Goal: Task Accomplishment & Management: Manage account settings

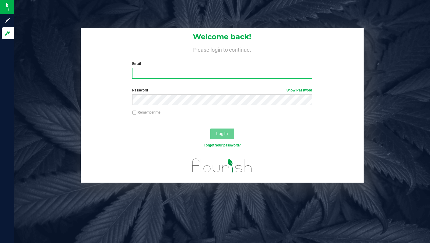
click at [180, 74] on input "Email" at bounding box center [222, 73] width 180 height 11
type input "[PERSON_NAME][EMAIL_ADDRESS][DOMAIN_NAME]"
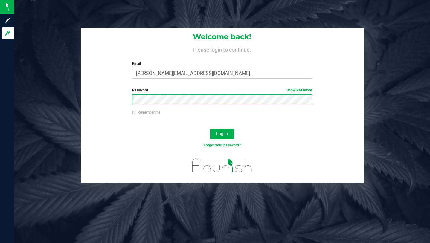
click at [210, 128] on button "Log In" at bounding box center [222, 133] width 24 height 11
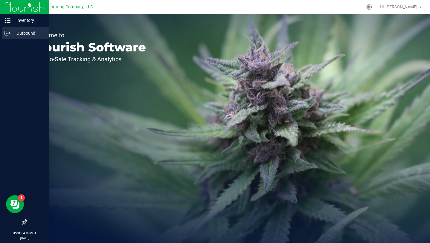
click at [28, 33] on p "Outbound" at bounding box center [28, 33] width 36 height 7
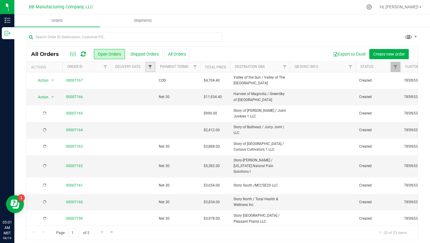
click at [149, 68] on span "Filter" at bounding box center [150, 67] width 5 height 5
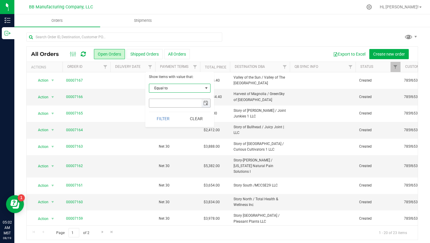
click at [203, 104] on span "select" at bounding box center [205, 103] width 5 height 5
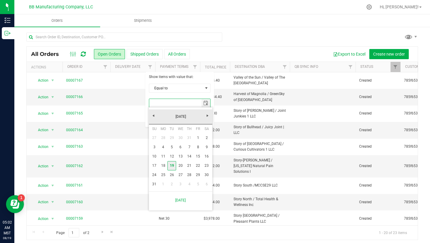
click at [174, 166] on link "19" at bounding box center [171, 165] width 9 height 9
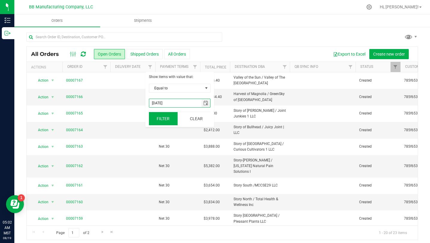
click at [163, 120] on button "Filter" at bounding box center [163, 118] width 29 height 13
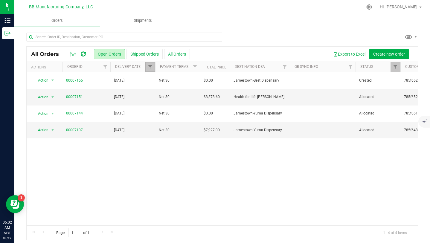
click at [149, 70] on link "Filter" at bounding box center [150, 67] width 10 height 10
click at [204, 102] on span "select" at bounding box center [205, 103] width 5 height 5
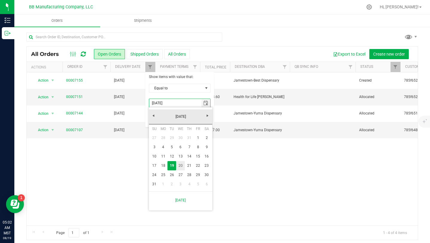
click at [183, 167] on link "20" at bounding box center [180, 165] width 9 height 9
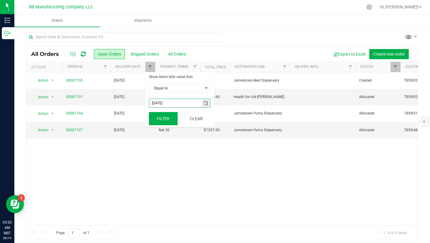
click at [164, 121] on button "Filter" at bounding box center [163, 118] width 29 height 13
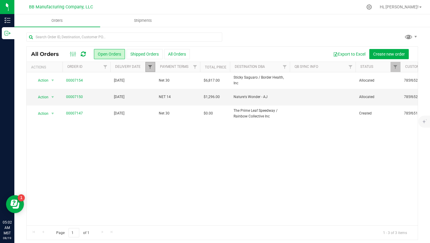
click at [149, 68] on span "Filter" at bounding box center [150, 67] width 5 height 5
click at [205, 104] on span "select" at bounding box center [205, 103] width 5 height 5
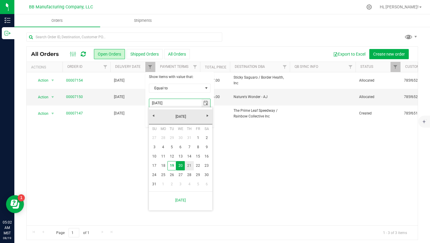
click at [189, 163] on link "21" at bounding box center [189, 165] width 9 height 9
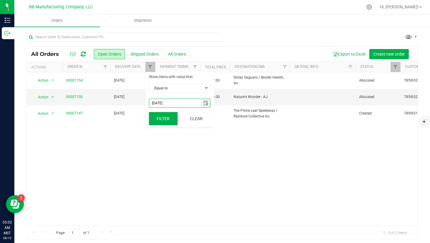
click at [161, 116] on button "Filter" at bounding box center [163, 118] width 29 height 13
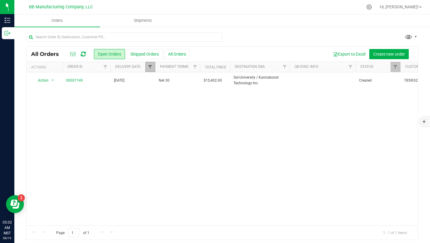
click at [151, 68] on span "Filter" at bounding box center [150, 67] width 5 height 5
click at [206, 105] on span "select" at bounding box center [205, 103] width 5 height 5
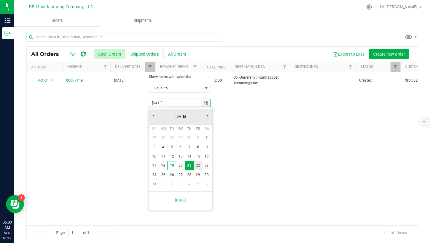
click at [199, 166] on link "22" at bounding box center [198, 165] width 9 height 9
type input "[DATE]"
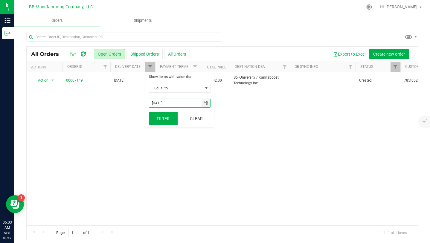
click at [167, 120] on button "Filter" at bounding box center [163, 118] width 29 height 13
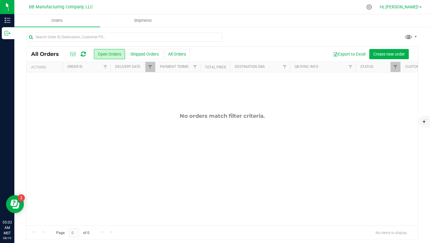
click at [406, 7] on span "Hi, [PERSON_NAME]!" at bounding box center [398, 6] width 39 height 5
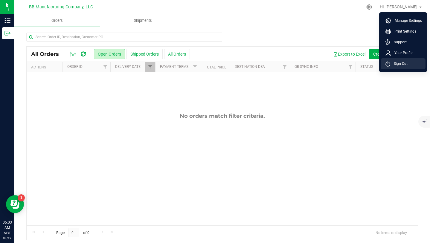
click at [405, 63] on span "Sign Out" at bounding box center [398, 64] width 17 height 6
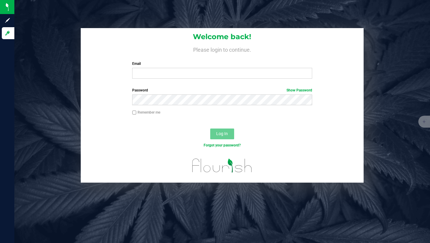
click at [395, 174] on div "Welcome back! Please login to continue. Email Required Please format your email…" at bounding box center [222, 105] width 424 height 155
click at [187, 75] on input "Email" at bounding box center [222, 73] width 180 height 11
type input "[PERSON_NAME][EMAIL_ADDRESS][DOMAIN_NAME]"
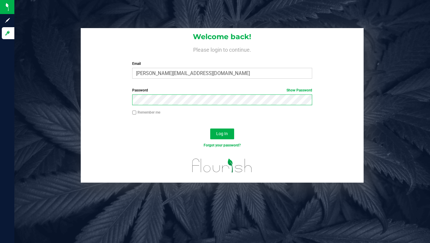
click at [210, 128] on button "Log In" at bounding box center [222, 133] width 24 height 11
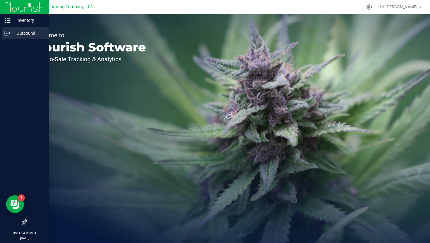
click at [11, 34] on p "Outbound" at bounding box center [28, 33] width 36 height 7
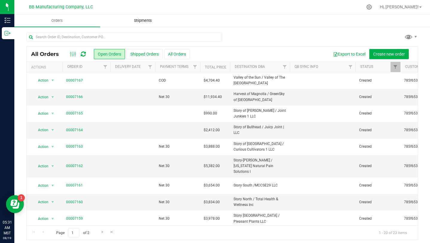
click at [147, 21] on span "Shipments" at bounding box center [143, 20] width 34 height 5
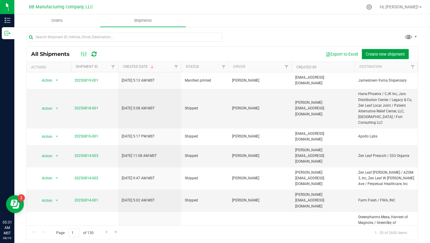
click at [378, 53] on span "Create new shipment" at bounding box center [384, 54] width 39 height 5
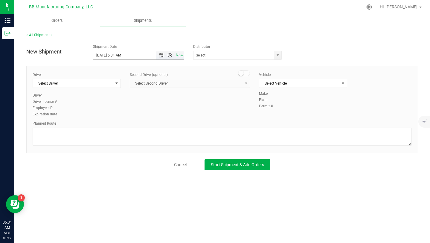
click at [171, 56] on span "Open the time view" at bounding box center [169, 55] width 5 height 5
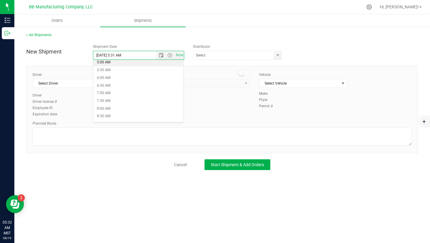
scroll to position [80, 0]
click at [131, 108] on li "8:00 AM" at bounding box center [138, 108] width 90 height 8
type input "8/19/2025 8:00 AM"
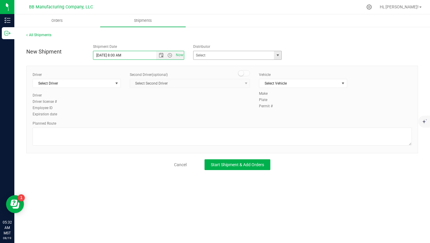
click at [275, 56] on span "select" at bounding box center [277, 55] width 5 height 5
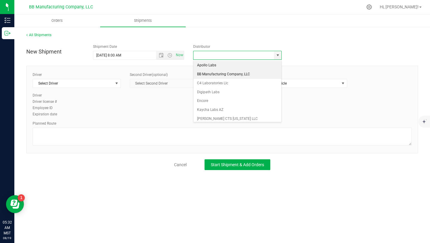
click at [247, 77] on li "BB Manufacturing Company, LLC" at bounding box center [237, 74] width 88 height 9
type input "BB Manufacturing Company, LLC"
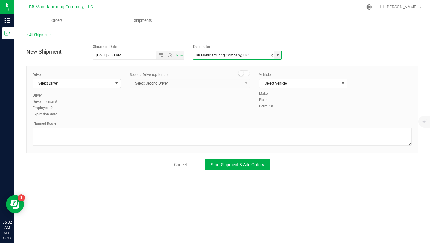
click at [115, 82] on span "select" at bounding box center [116, 83] width 5 height 5
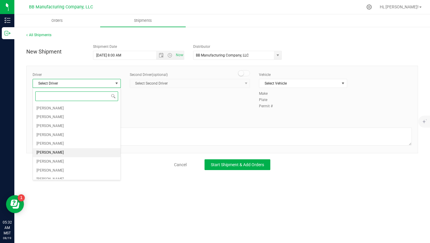
click at [95, 151] on li "Dale Kelly" at bounding box center [77, 152] width 88 height 9
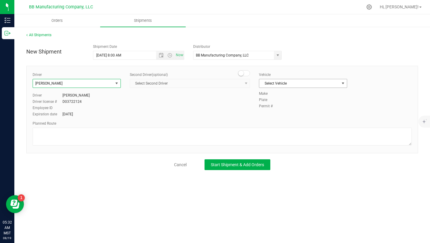
click at [338, 82] on span "Select Vehicle" at bounding box center [299, 83] width 80 height 8
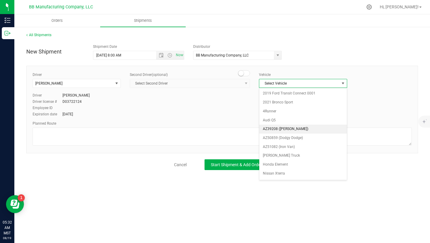
click at [316, 130] on li "AZ39208 (Vana White)" at bounding box center [303, 129] width 88 height 9
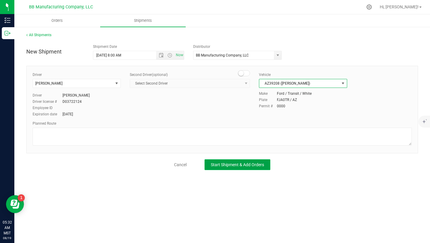
click at [265, 164] on button "Start Shipment & Add Orders" at bounding box center [237, 164] width 66 height 11
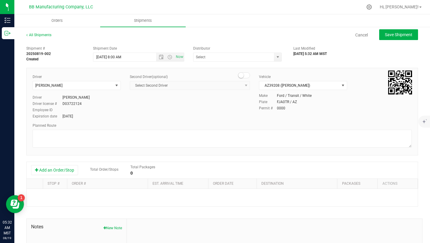
type input "BB Manufacturing Company, LLC"
click at [69, 172] on button "Add an Order/Stop" at bounding box center [54, 170] width 47 height 10
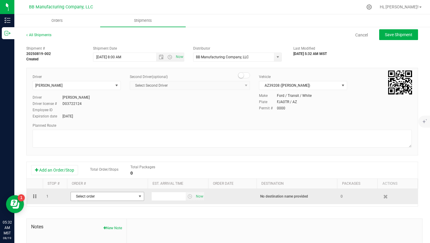
click at [142, 197] on span "select" at bounding box center [139, 196] width 7 height 8
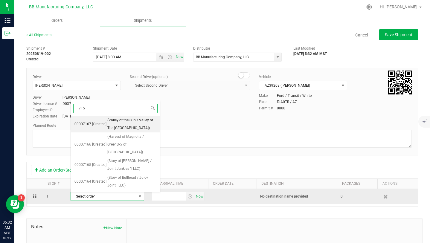
type input "7151"
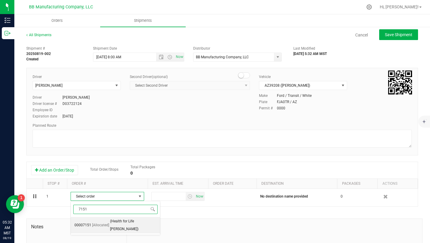
click at [131, 221] on span "(Health for Life Crismon)" at bounding box center [133, 225] width 46 height 15
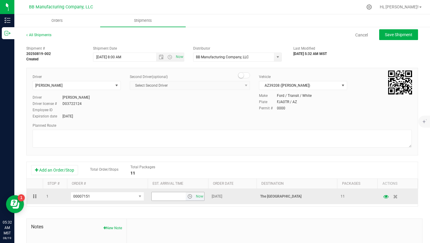
click at [189, 198] on span "select" at bounding box center [189, 196] width 5 height 5
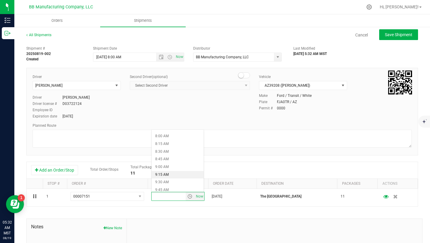
scroll to position [265, 0]
click at [177, 151] on li "9:15 AM" at bounding box center [177, 154] width 52 height 8
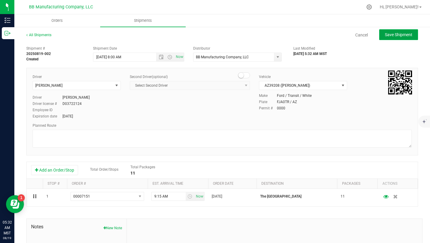
click at [400, 37] on button "Save Shipment" at bounding box center [398, 34] width 39 height 11
type input "8/19/2025 3:00 PM"
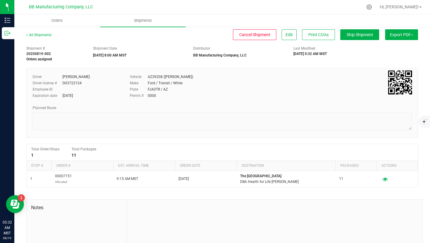
click at [400, 37] on button "Export PDF" at bounding box center [401, 34] width 33 height 11
click at [396, 50] on span "Manifest by Package ID" at bounding box center [392, 48] width 38 height 4
click at [408, 8] on span "Hi, [PERSON_NAME]!" at bounding box center [398, 6] width 39 height 5
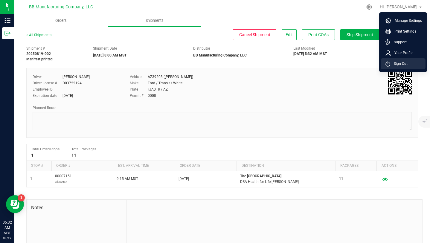
click at [403, 62] on span "Sign Out" at bounding box center [398, 64] width 17 height 6
